Goal: Obtain resource: Download file/media

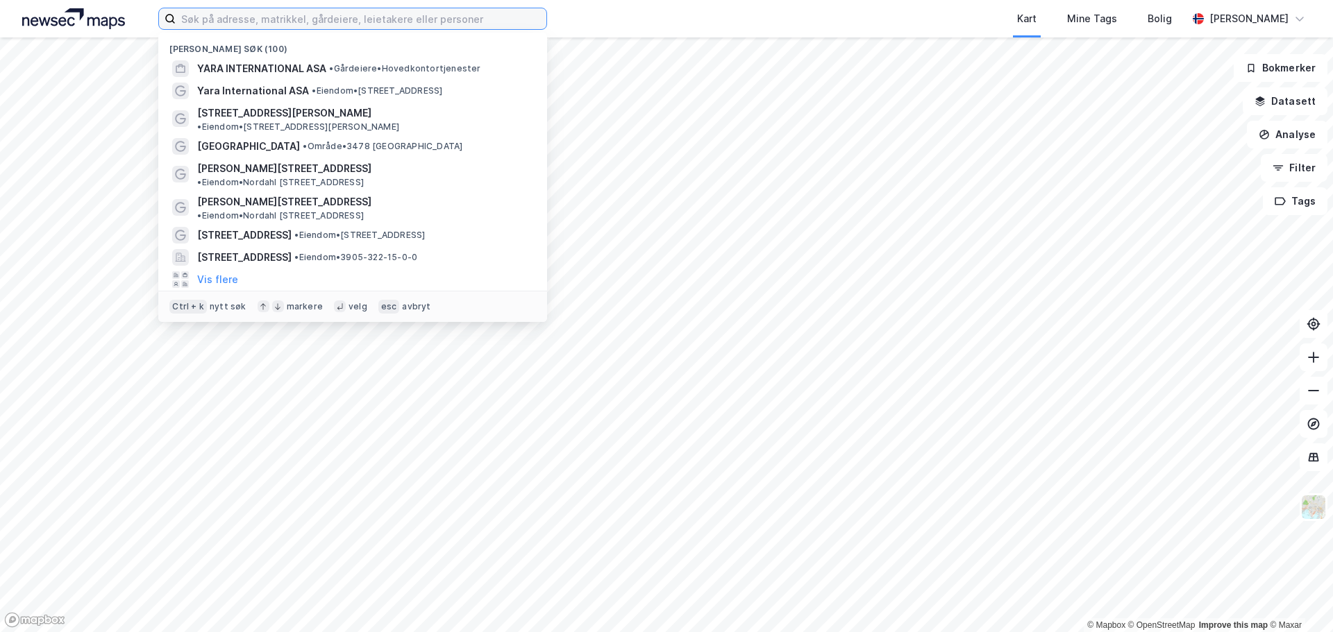
click at [275, 22] on input at bounding box center [361, 18] width 371 height 21
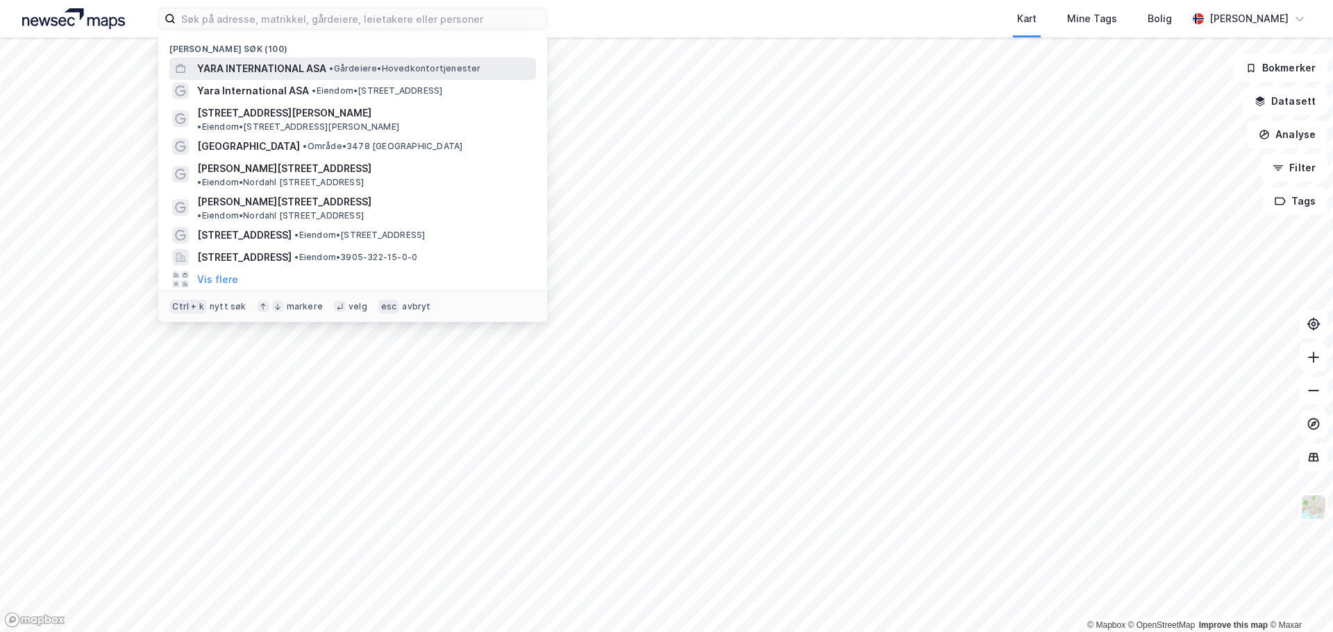
click at [294, 71] on span "YARA INTERNATIONAL ASA" at bounding box center [261, 68] width 129 height 17
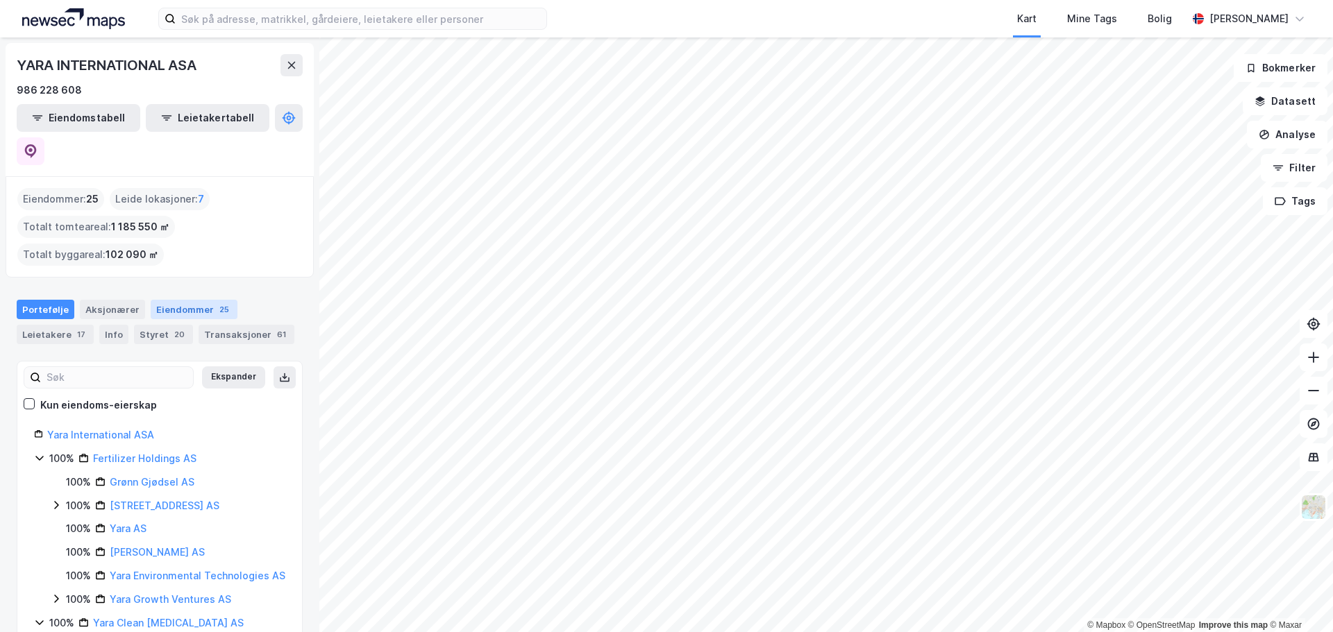
click at [181, 300] on div "Eiendommer 25" at bounding box center [194, 309] width 87 height 19
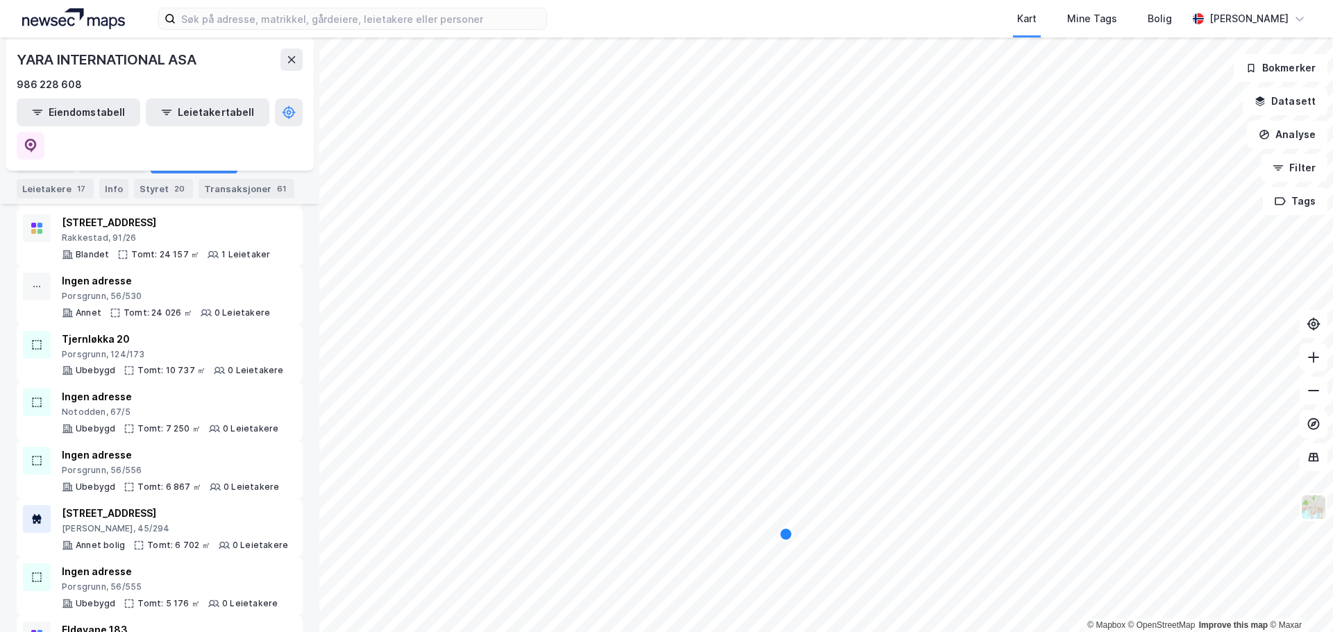
scroll to position [656, 0]
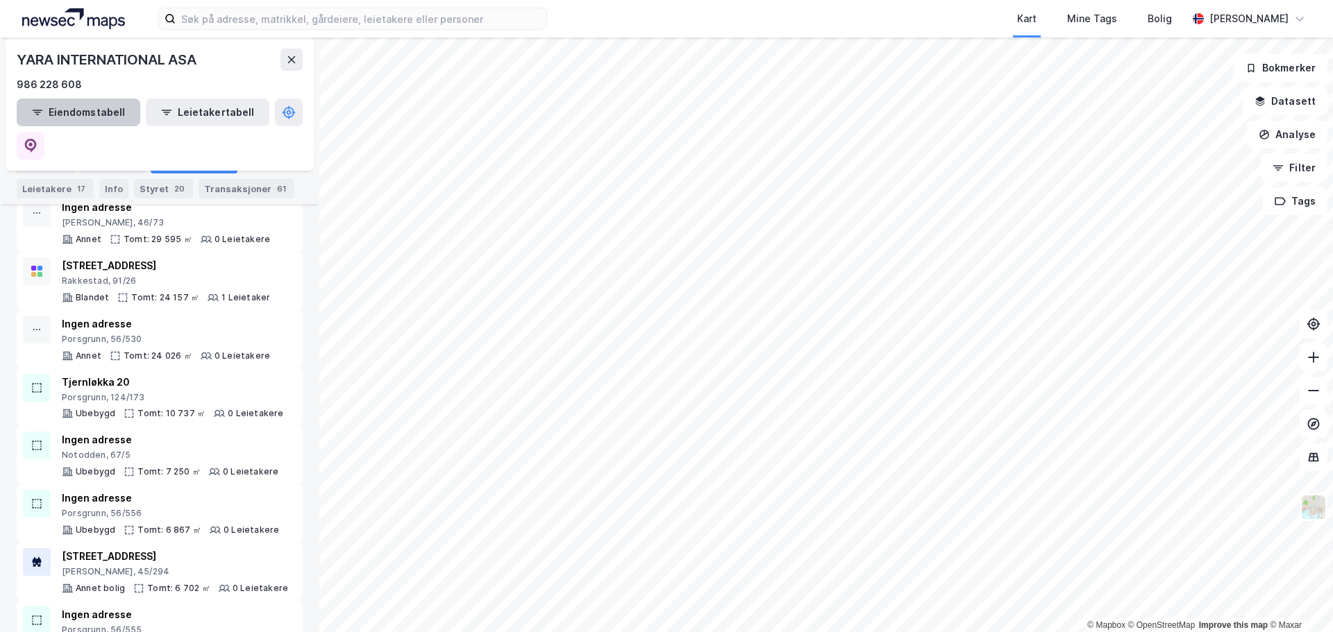
click at [96, 119] on button "Eiendomstabell" at bounding box center [79, 113] width 124 height 28
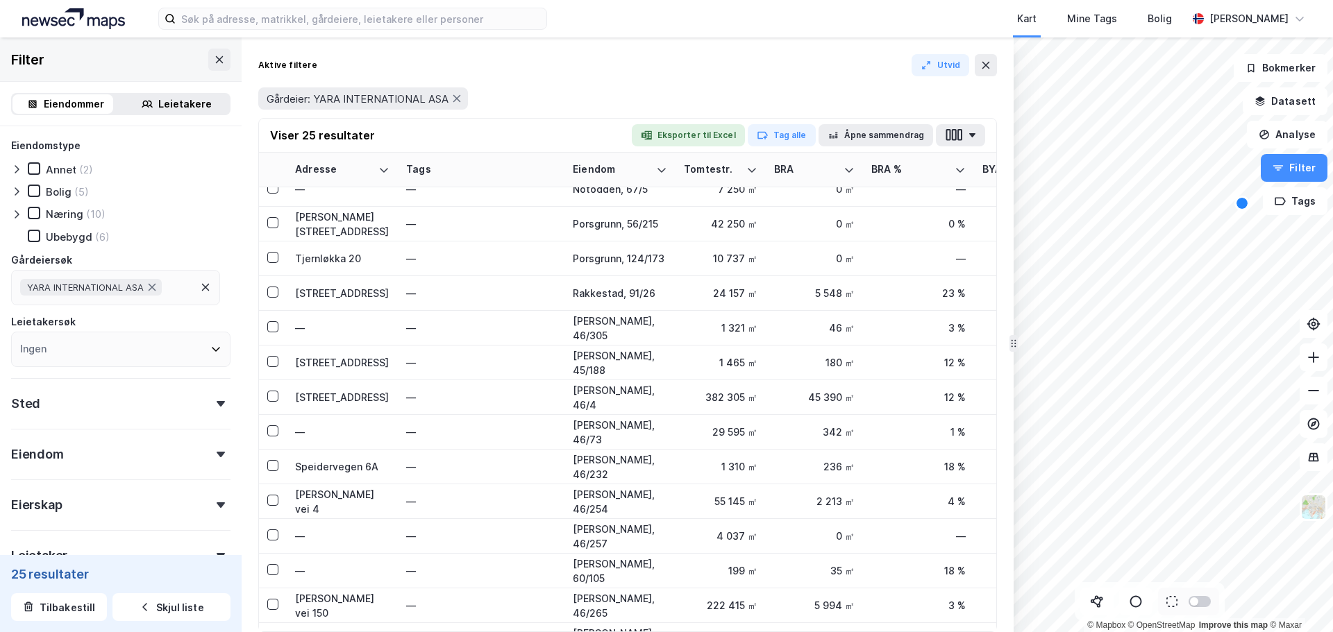
scroll to position [208, 0]
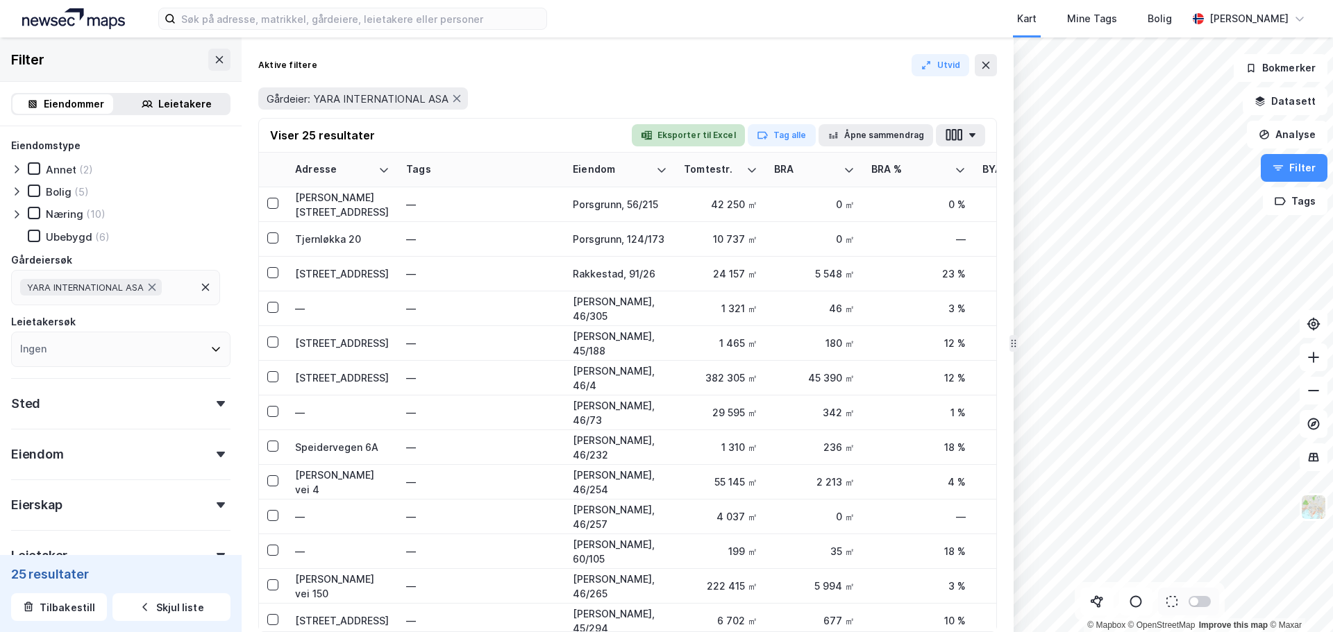
click at [722, 131] on button "Eksporter til Excel" at bounding box center [688, 135] width 113 height 22
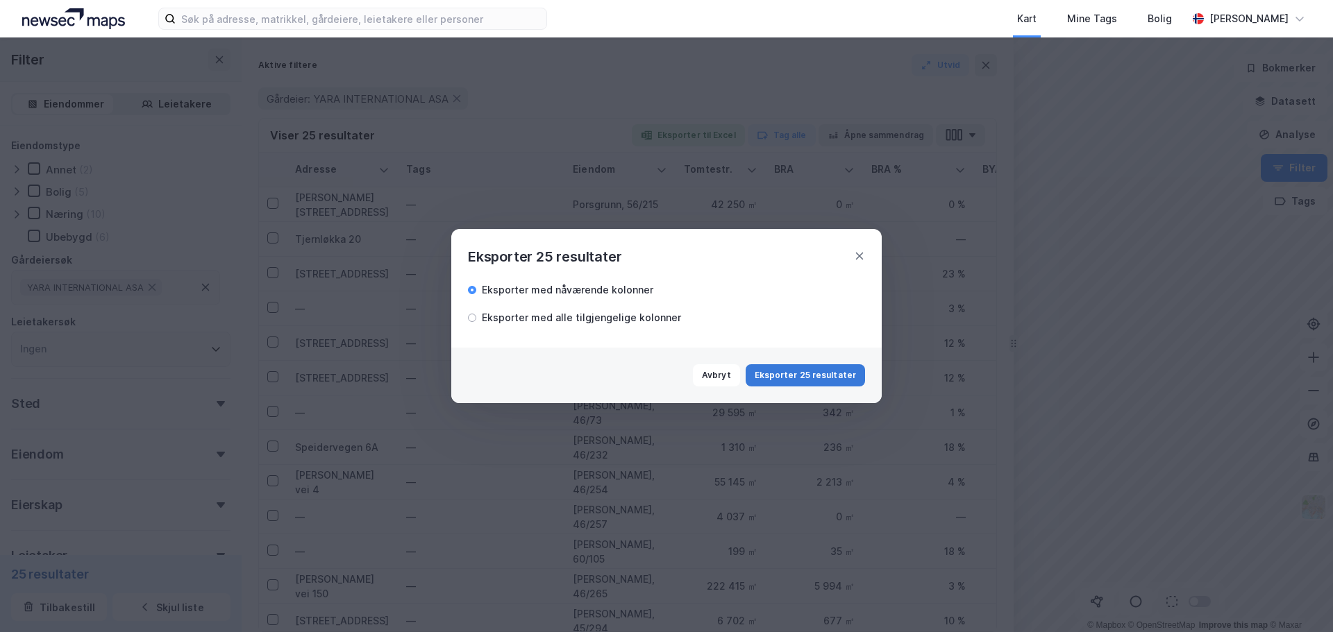
click at [793, 382] on button "Eksporter 25 resultater" at bounding box center [805, 375] width 119 height 22
